Goal: Task Accomplishment & Management: Use online tool/utility

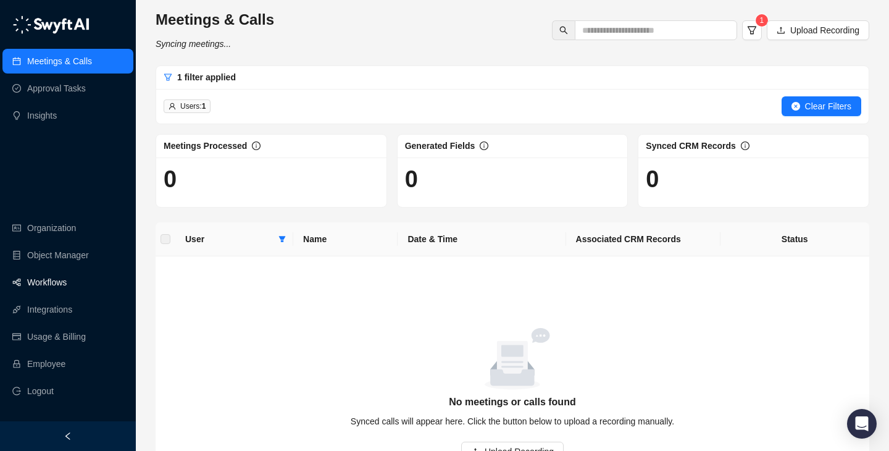
click at [67, 280] on link "Workflows" at bounding box center [47, 282] width 40 height 25
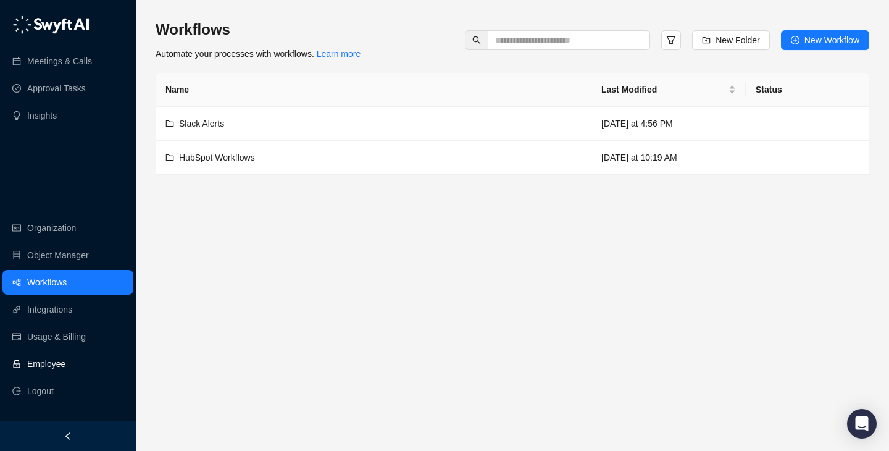
click at [65, 359] on link "Employee" at bounding box center [46, 363] width 38 height 25
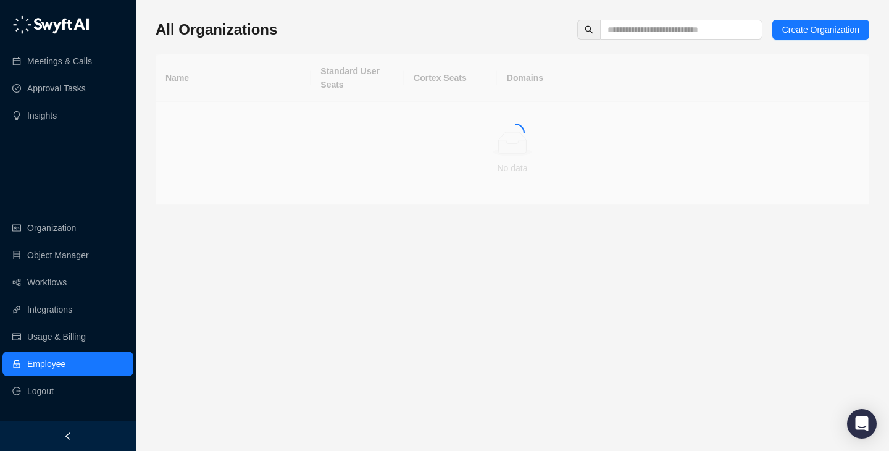
click at [682, 16] on div "All Organizations Create Organization Name Standard User Seats Cortex Seats Dom…" at bounding box center [513, 225] width 714 height 431
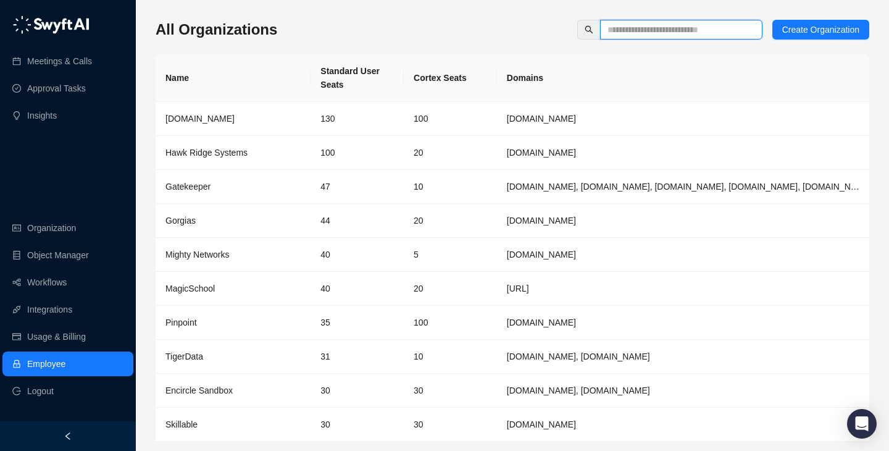
click at [684, 32] on input "text" at bounding box center [677, 30] width 138 height 14
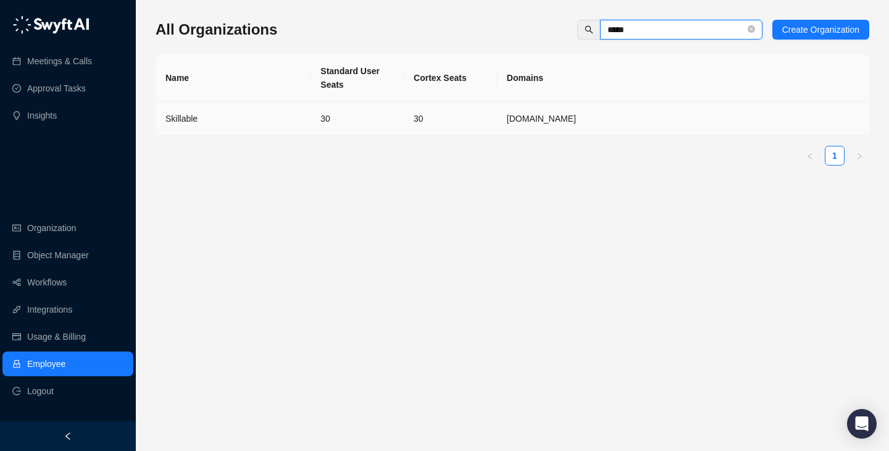
type input "*****"
click at [365, 122] on td "30" at bounding box center [357, 119] width 93 height 34
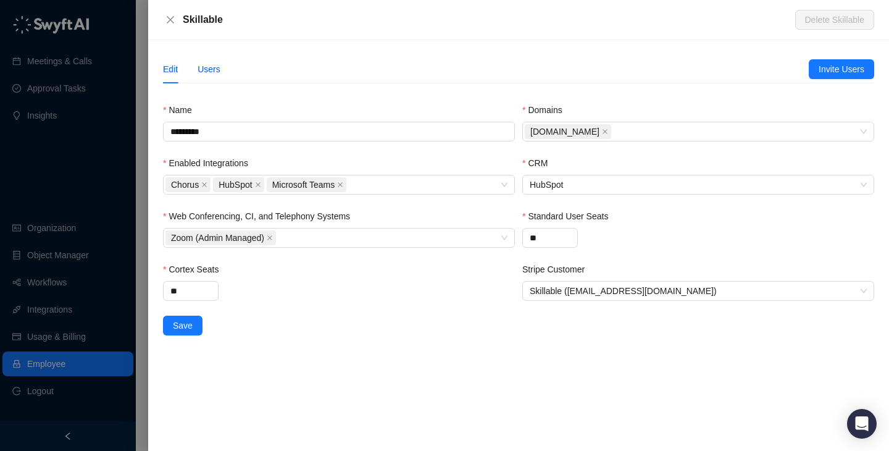
click at [209, 69] on div "Users" at bounding box center [209, 69] width 23 height 14
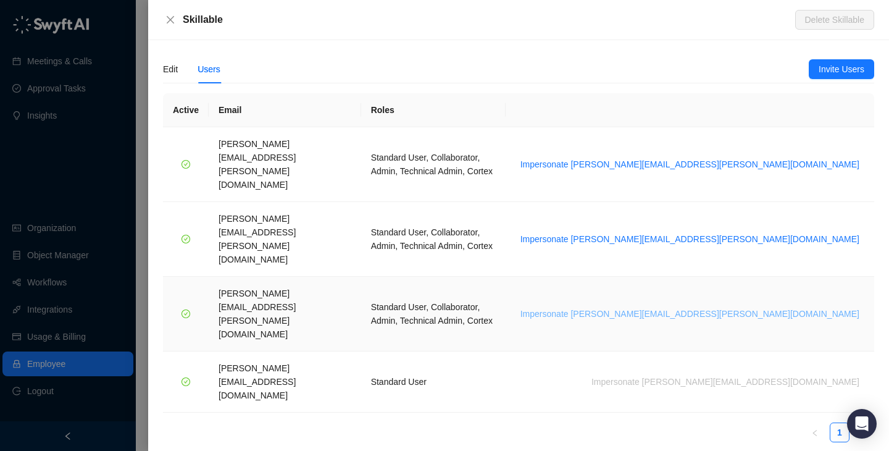
click at [790, 307] on span "Impersonate [PERSON_NAME][EMAIL_ADDRESS][PERSON_NAME][DOMAIN_NAME]" at bounding box center [690, 314] width 339 height 14
